Goal: Use online tool/utility: Utilize a website feature to perform a specific function

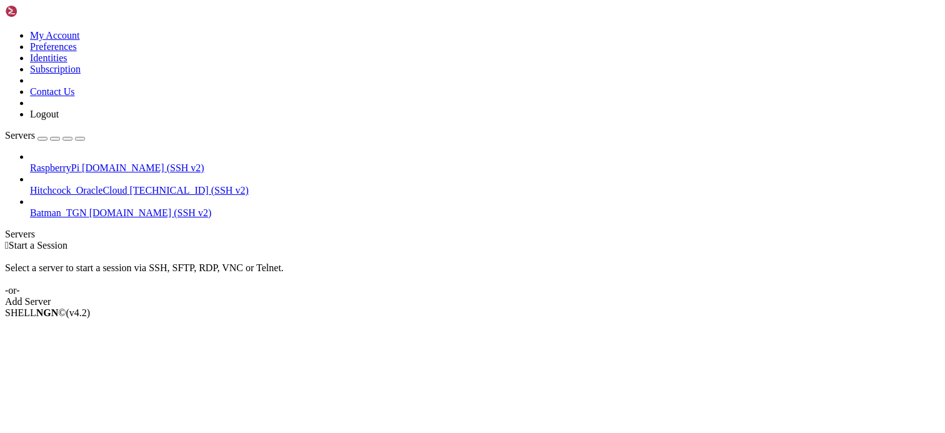
click at [363, 251] on div "Select a server to start a session via SSH, SFTP, RDP, VNC or Telnet. -or-" at bounding box center [472, 273] width 935 height 45
click at [79, 163] on span "RaspberryPi" at bounding box center [54, 168] width 49 height 11
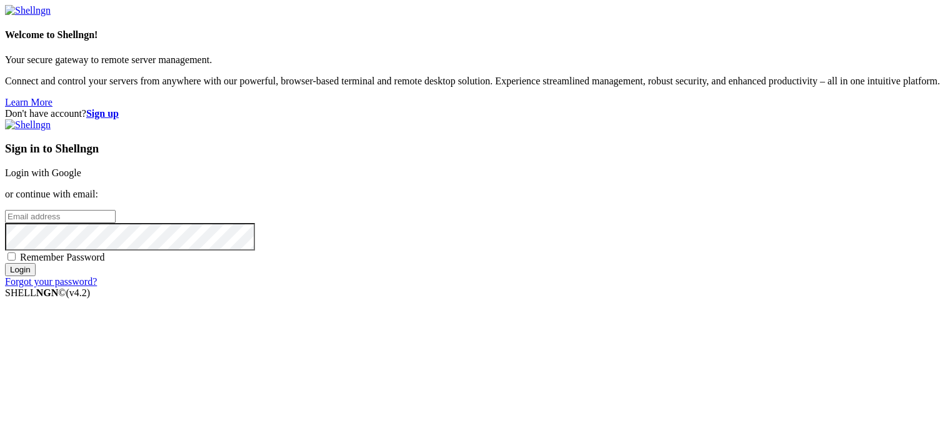
click at [81, 168] on link "Login with Google" at bounding box center [43, 173] width 76 height 11
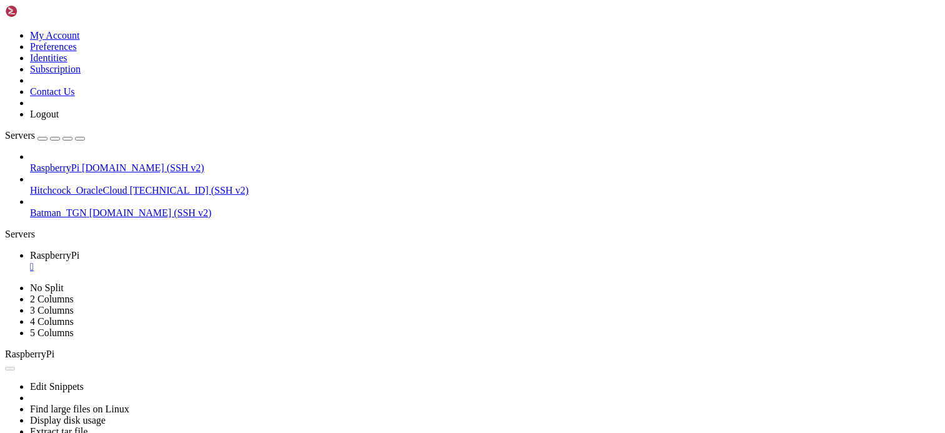
click at [239, 261] on div "" at bounding box center [485, 266] width 910 height 11
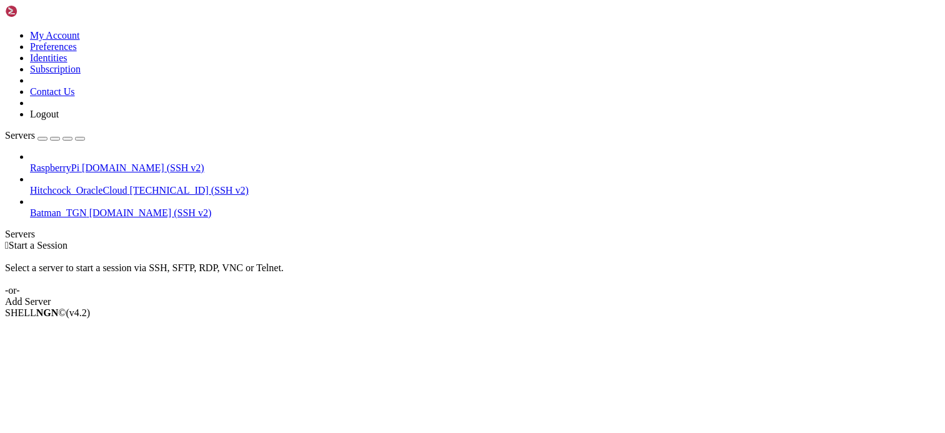
click at [391, 240] on div " Start a Session Select a server to start a session via SSH, SFTP, RDP, VNC or…" at bounding box center [472, 274] width 935 height 68
click at [932, 308] on div " Start a Session Select a server to start a session via SSH, SFTP, RDP, VNC or…" at bounding box center [472, 274] width 935 height 68
click at [356, 240] on div " Start a Session" at bounding box center [472, 245] width 935 height 11
click at [929, 302] on div " Start a Session Select a server to start a session via SSH, SFTP, RDP, VNC or…" at bounding box center [472, 274] width 935 height 68
click at [377, 240] on div " Start a Session" at bounding box center [472, 245] width 935 height 11
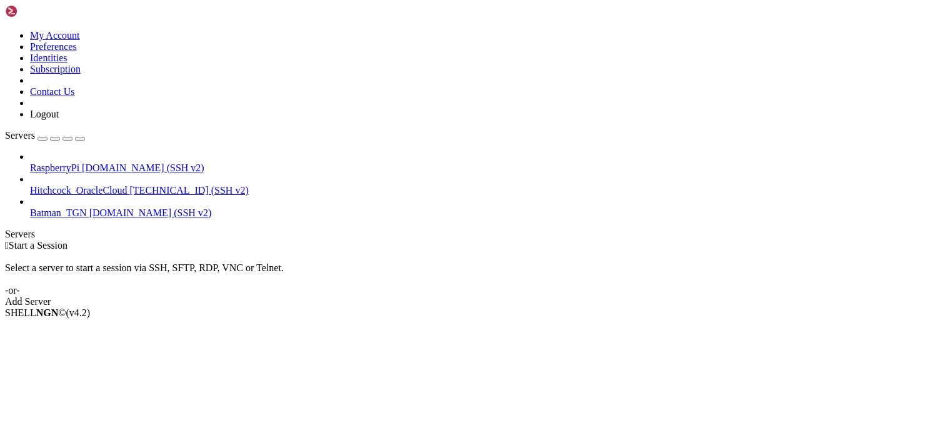
drag, startPoint x: 371, startPoint y: 238, endPoint x: 338, endPoint y: 219, distance: 38.1
click at [371, 240] on div " Start a Session Select a server to start a session via SSH, SFTP, RDP, VNC or…" at bounding box center [472, 274] width 935 height 68
click at [79, 163] on span "RaspberryPi" at bounding box center [54, 168] width 49 height 11
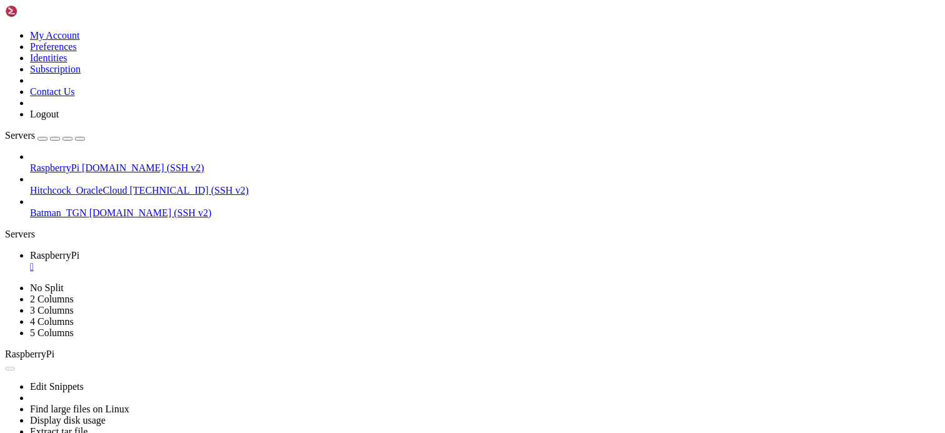
scroll to position [0, 0]
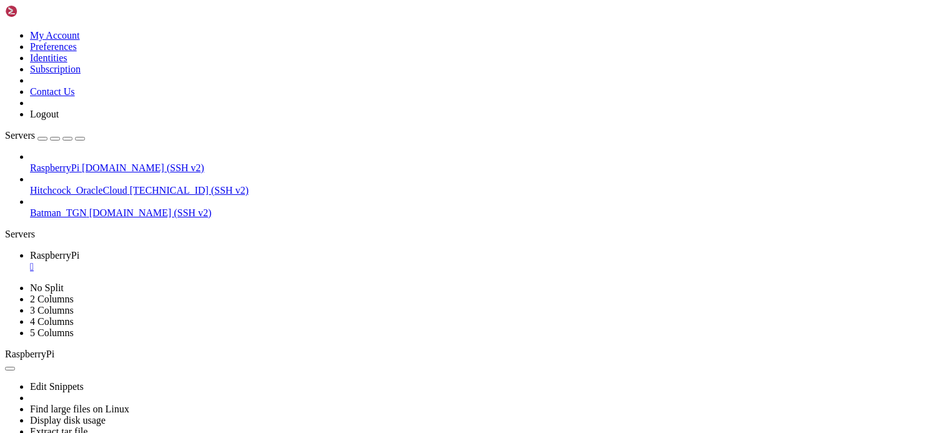
scroll to position [9789, 0]
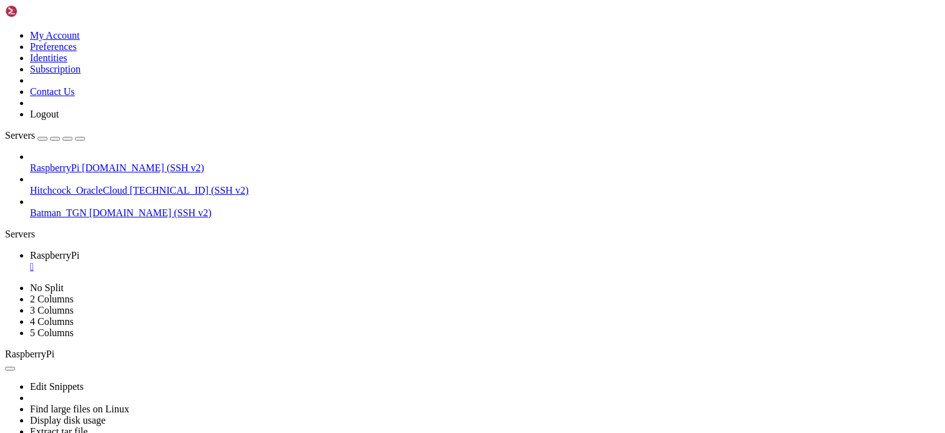
scroll to position [10763, 0]
click at [84, 219] on div "RaspberryPi [DOMAIN_NAME] (SSH v2) Hitchcock_OracleCloud [TECHNICAL_ID] (SSH v2…" at bounding box center [472, 185] width 935 height 68
